Goal: Navigation & Orientation: Find specific page/section

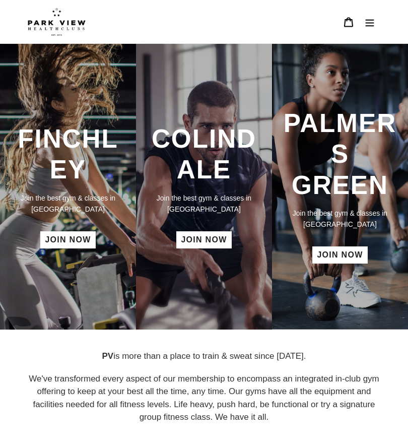
click at [372, 31] on button "Menu" at bounding box center [369, 22] width 21 height 22
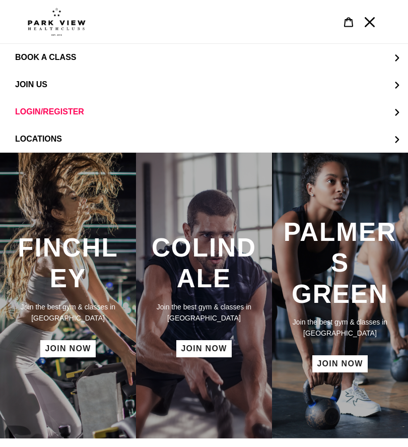
click at [50, 146] on button "LOCATIONS" at bounding box center [204, 138] width 408 height 27
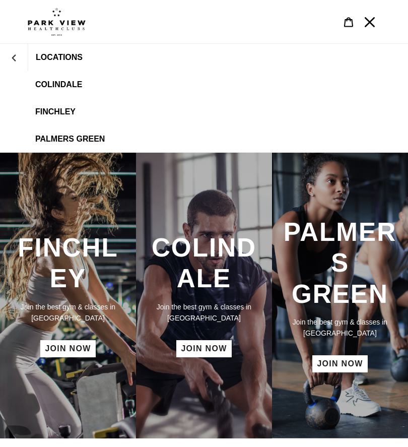
click at [59, 89] on span "Colindale" at bounding box center [58, 84] width 47 height 9
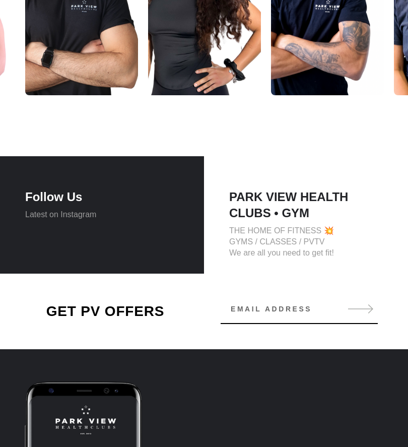
scroll to position [1630, 0]
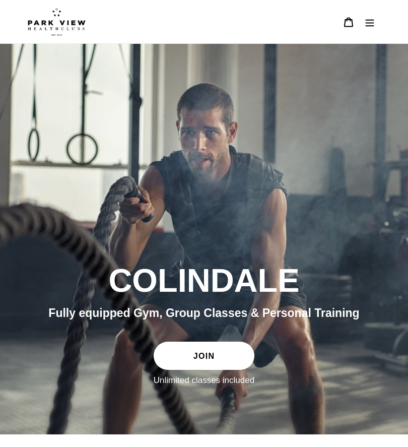
click at [373, 25] on icon "Menu" at bounding box center [370, 22] width 10 height 10
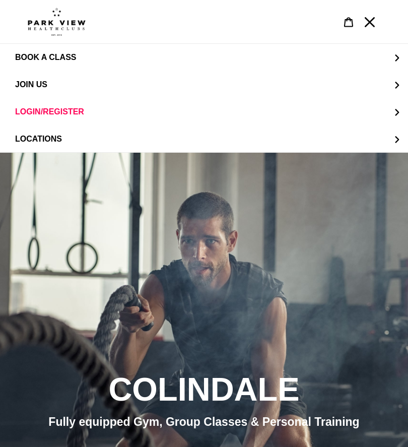
click at [375, 32] on button "Menu" at bounding box center [369, 22] width 21 height 22
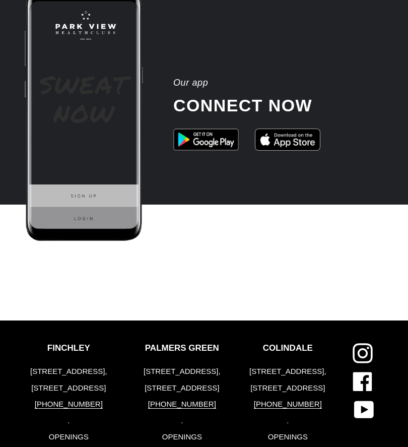
scroll to position [2090, 0]
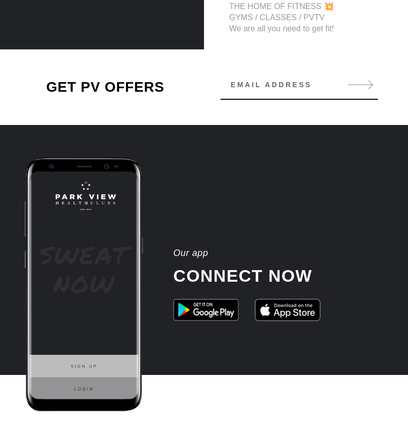
click at [146, 385] on img at bounding box center [81, 285] width 163 height 257
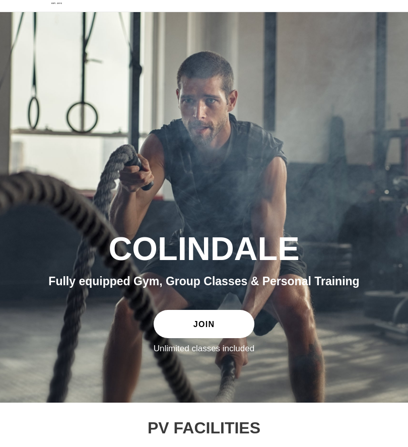
scroll to position [0, 0]
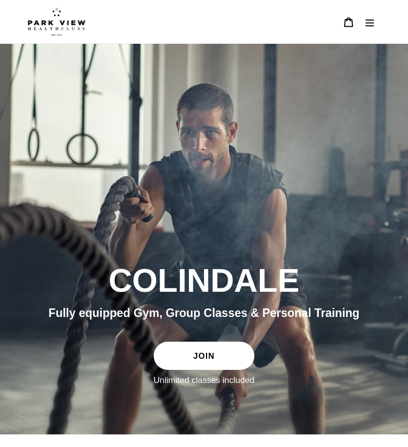
click at [367, 23] on icon "Menu" at bounding box center [370, 22] width 10 height 10
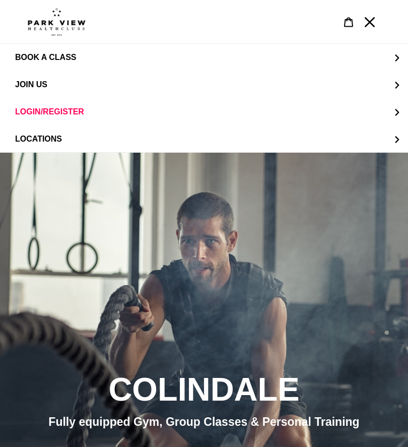
click at [401, 57] on button "BOOK A CLASS" at bounding box center [204, 57] width 408 height 27
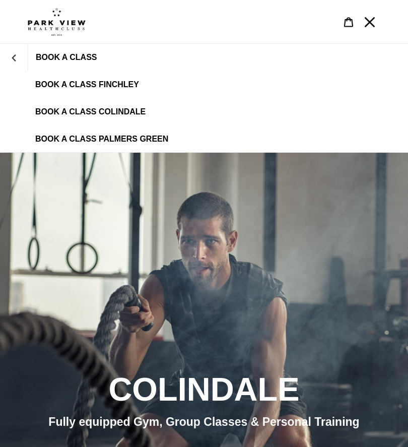
click at [13, 62] on button "BOOK A CLASS" at bounding box center [14, 57] width 28 height 24
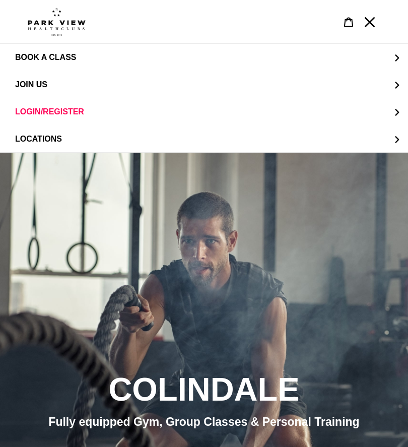
click at [392, 91] on button "JOIN US" at bounding box center [204, 84] width 408 height 27
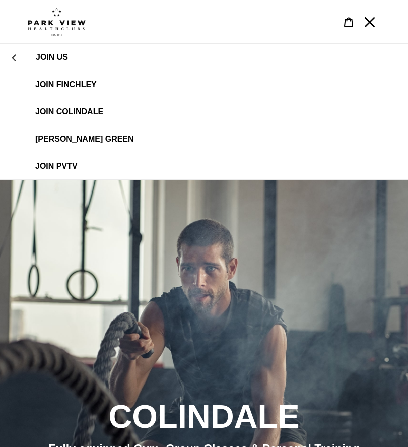
click at [54, 171] on span "JOIN PVTV" at bounding box center [56, 166] width 42 height 9
click at [375, 22] on button "Menu" at bounding box center [369, 22] width 21 height 22
